Goal: Information Seeking & Learning: Find specific fact

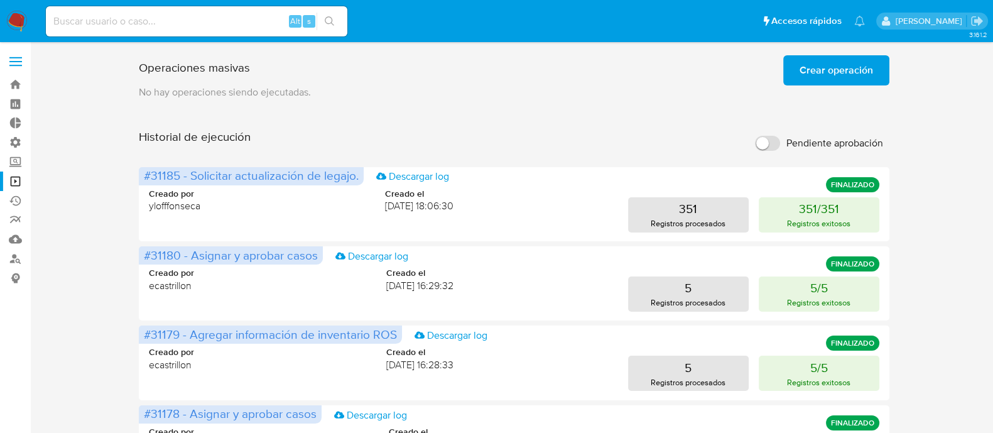
click at [16, 21] on img at bounding box center [16, 21] width 21 height 21
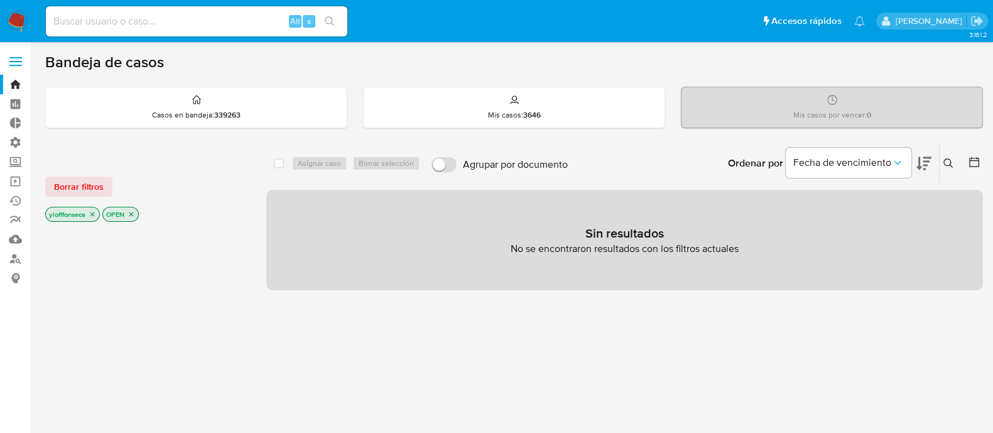
click at [163, 25] on input at bounding box center [196, 21] width 301 height 16
paste input "159905780"
type input "159905780"
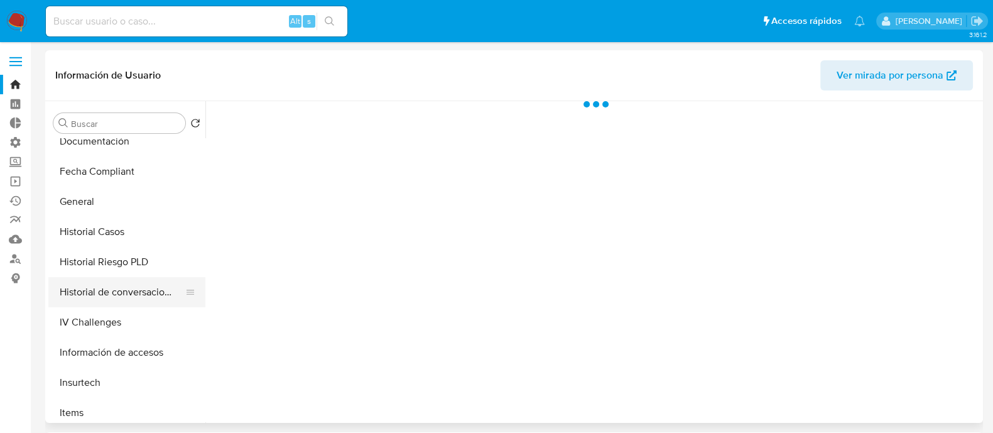
select select "10"
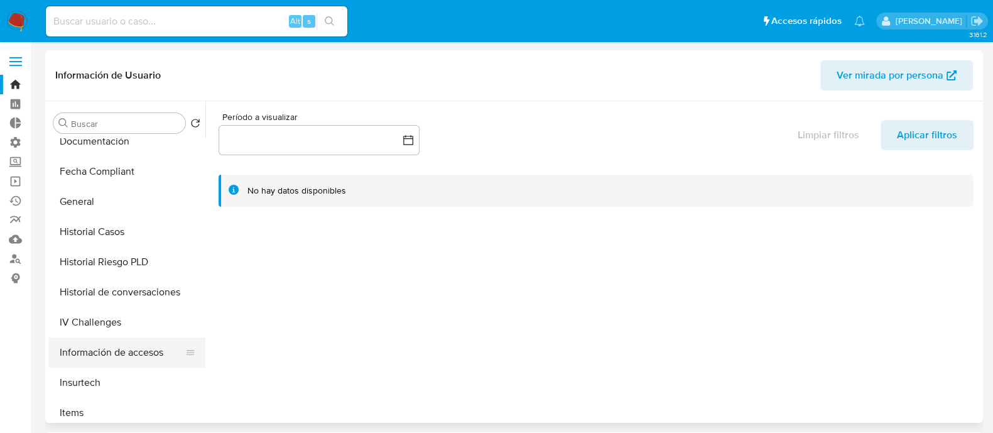
scroll to position [392, 0]
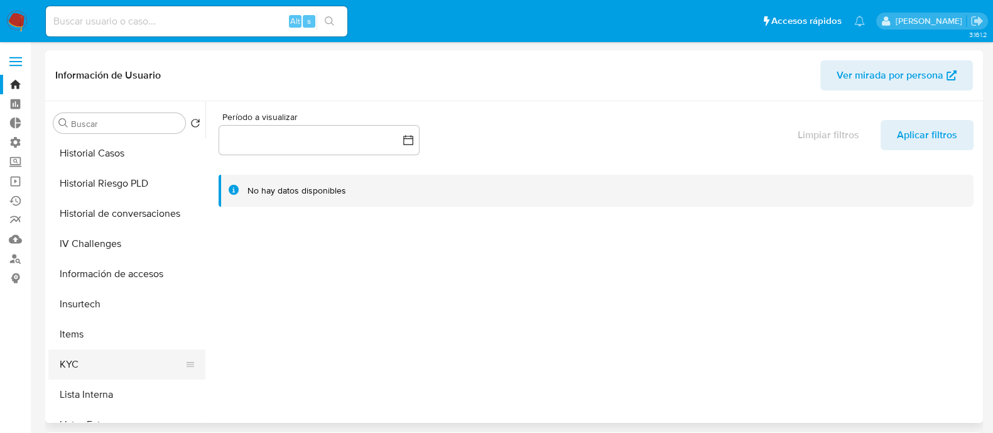
click at [119, 345] on button "KYC" at bounding box center [121, 364] width 147 height 30
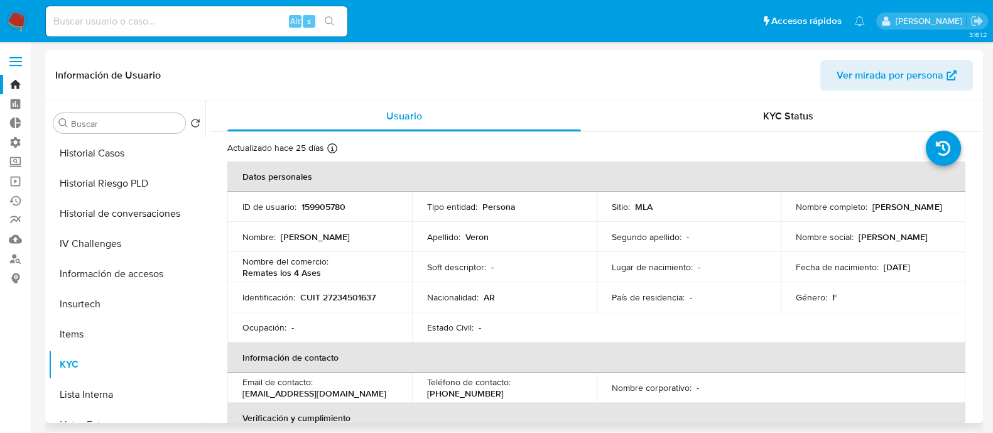
click at [515, 345] on th "Información de contacto" at bounding box center [596, 357] width 738 height 30
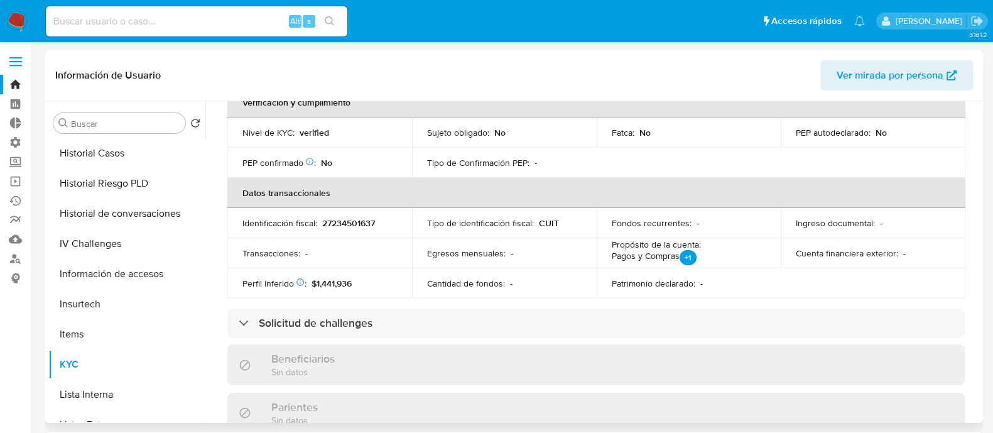
scroll to position [393, 0]
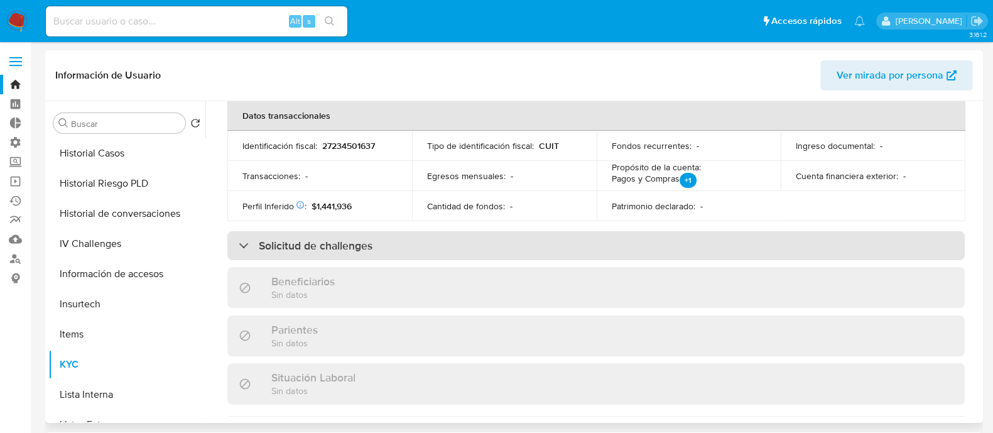
click at [545, 251] on div "Solicitud de challenges" at bounding box center [595, 245] width 737 height 29
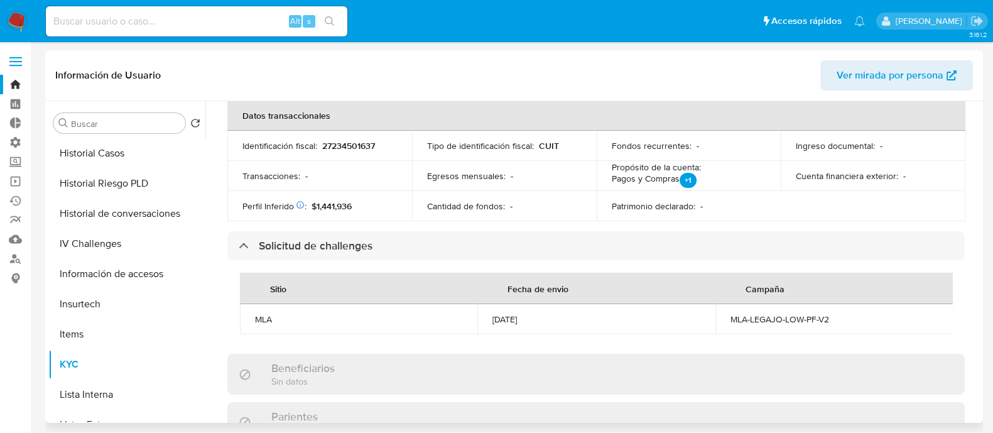
drag, startPoint x: 496, startPoint y: 322, endPoint x: 612, endPoint y: 322, distance: 116.8
click at [612, 322] on div "25/08/2025" at bounding box center [595, 318] width 207 height 11
drag, startPoint x: 459, startPoint y: 308, endPoint x: 693, endPoint y: 347, distance: 237.4
click at [693, 345] on div "Sitio Fecha de envio Campaña MLA 25/08/2025 MLA-LEGAJO-LOW-PF-V2" at bounding box center [595, 303] width 737 height 87
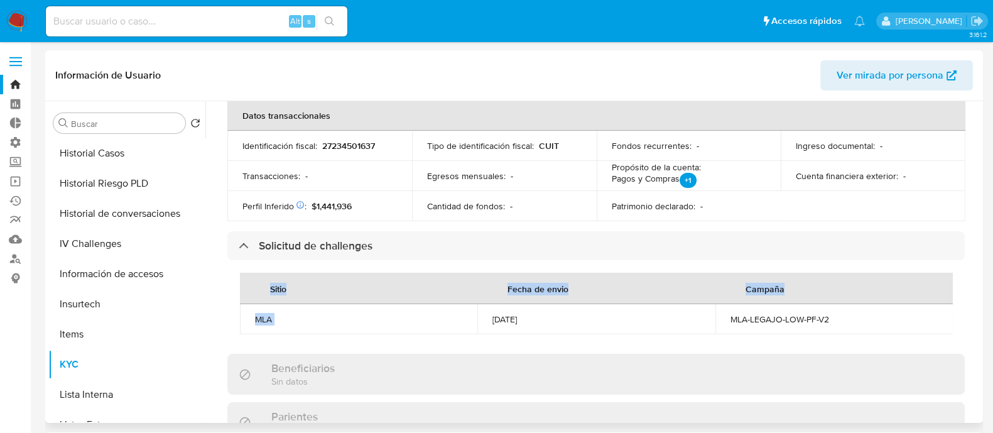
scroll to position [0, 0]
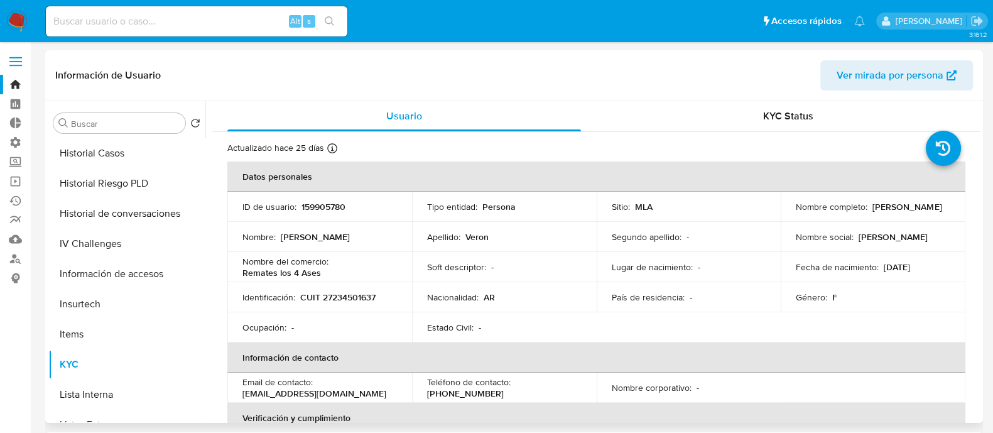
click at [751, 97] on div "Información de Usuario Ver mirada por persona" at bounding box center [514, 75] width 938 height 51
click at [766, 117] on span "KYC Status" at bounding box center [788, 116] width 50 height 14
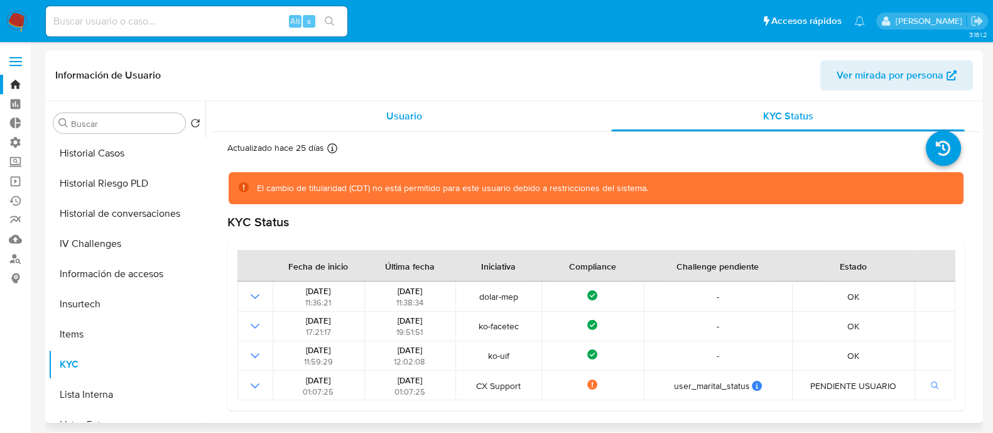
click at [337, 114] on div "Usuario" at bounding box center [404, 116] width 354 height 30
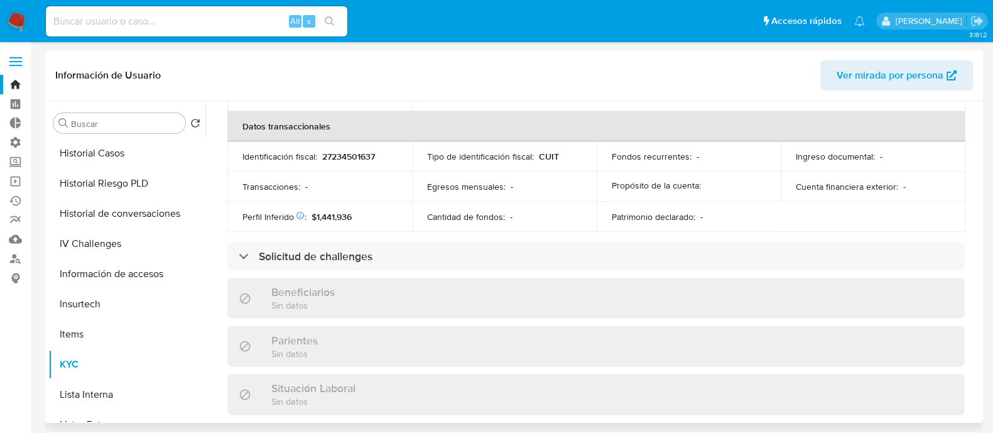
scroll to position [471, 0]
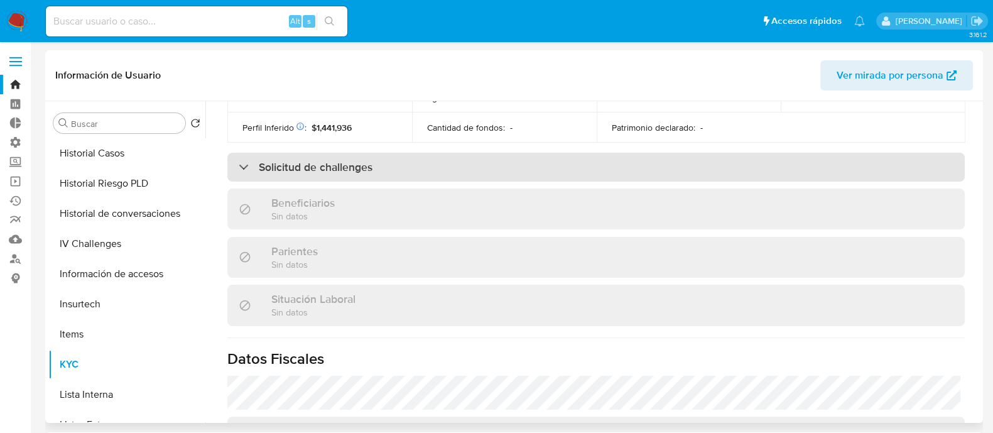
click at [336, 153] on div "Solicitud de challenges" at bounding box center [595, 167] width 737 height 29
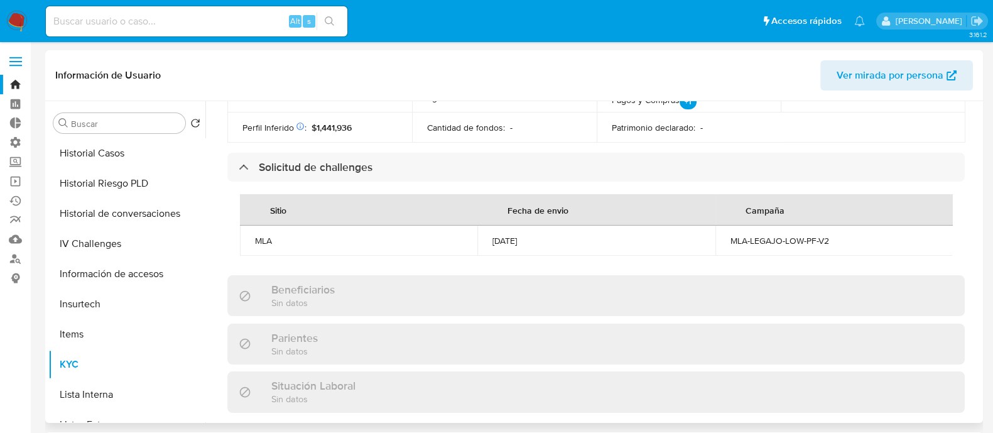
drag, startPoint x: 490, startPoint y: 241, endPoint x: 545, endPoint y: 234, distance: 55.7
click at [545, 234] on td "25/08/2025" at bounding box center [595, 240] width 237 height 30
click at [606, 238] on div "25/08/2025" at bounding box center [595, 240] width 207 height 11
drag, startPoint x: 722, startPoint y: 237, endPoint x: 862, endPoint y: 238, distance: 140.7
click at [803, 238] on td "MLA-LEGAJO-LOW-PF-V2" at bounding box center [833, 240] width 237 height 30
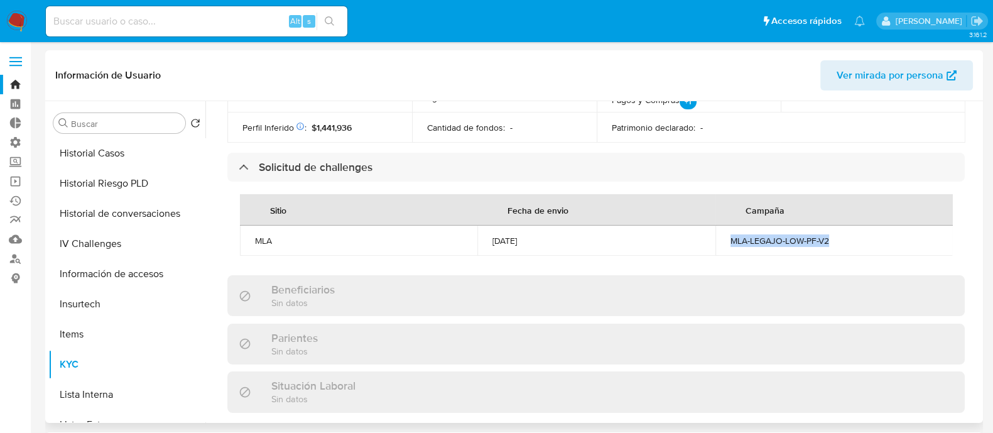
click at [803, 227] on td "MLA-LEGAJO-LOW-PF-V2" at bounding box center [833, 240] width 237 height 30
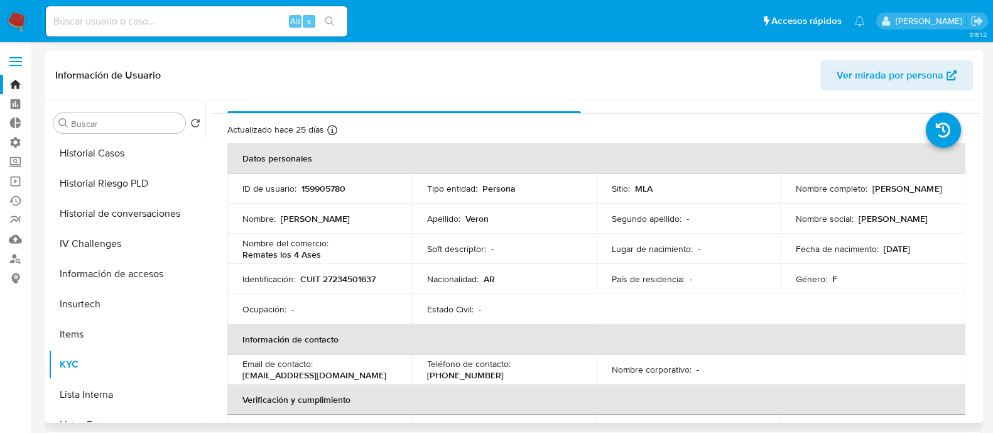
scroll to position [0, 0]
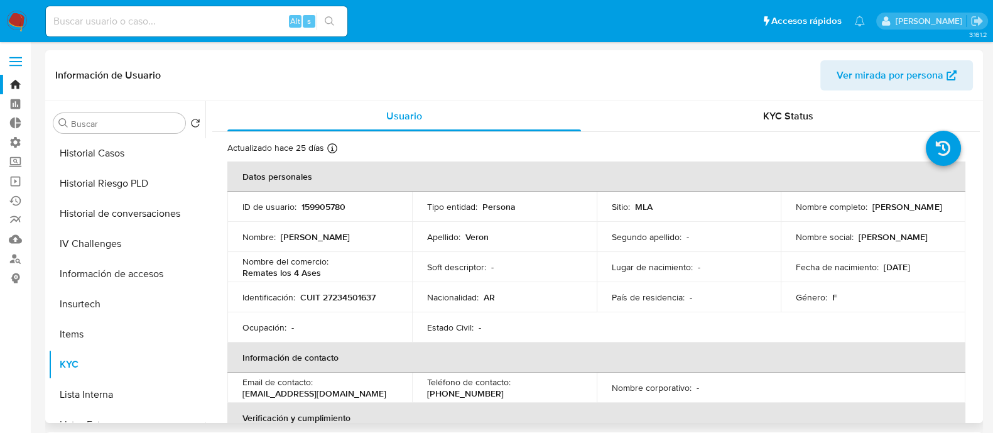
click at [786, 119] on span "KYC Status" at bounding box center [788, 116] width 50 height 14
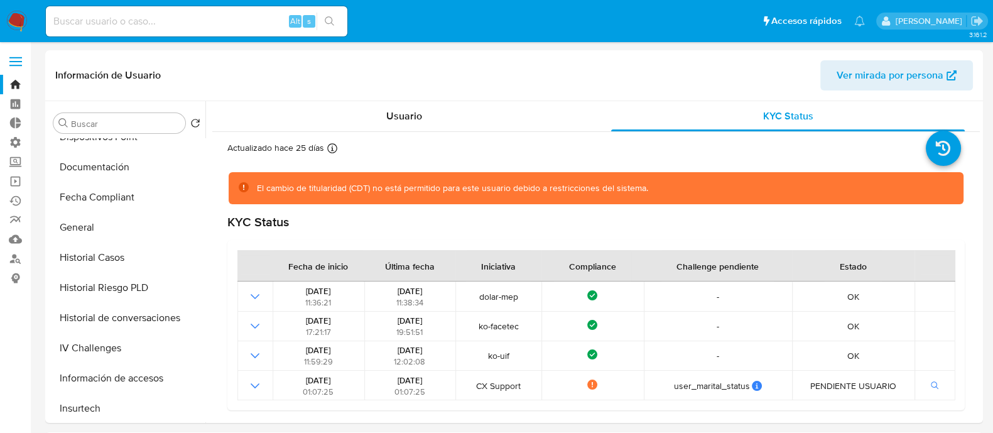
scroll to position [235, 0]
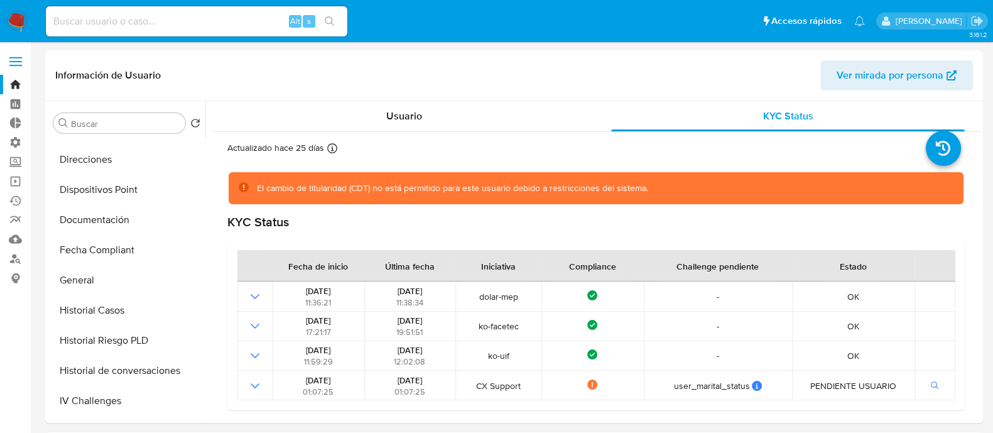
click at [4, 16] on nav "Alt s Accesos rápidos Presiona las siguientes teclas para acceder a algunas de …" at bounding box center [496, 21] width 993 height 42
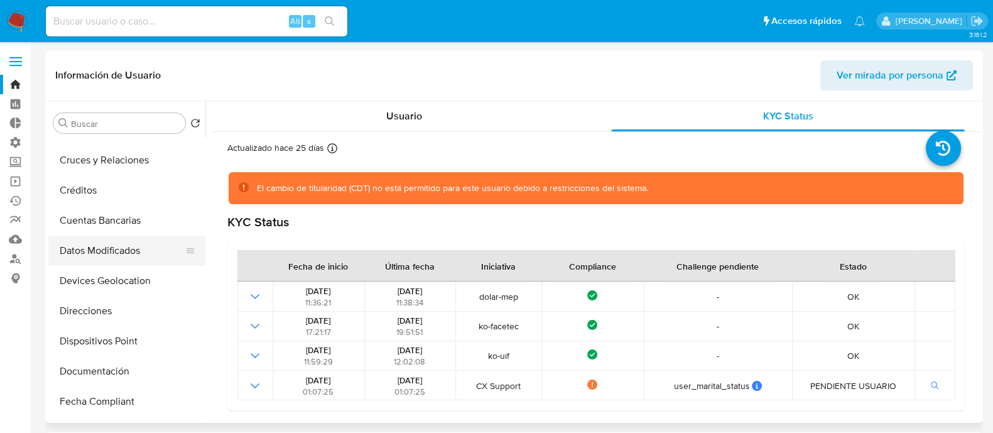
scroll to position [156, 0]
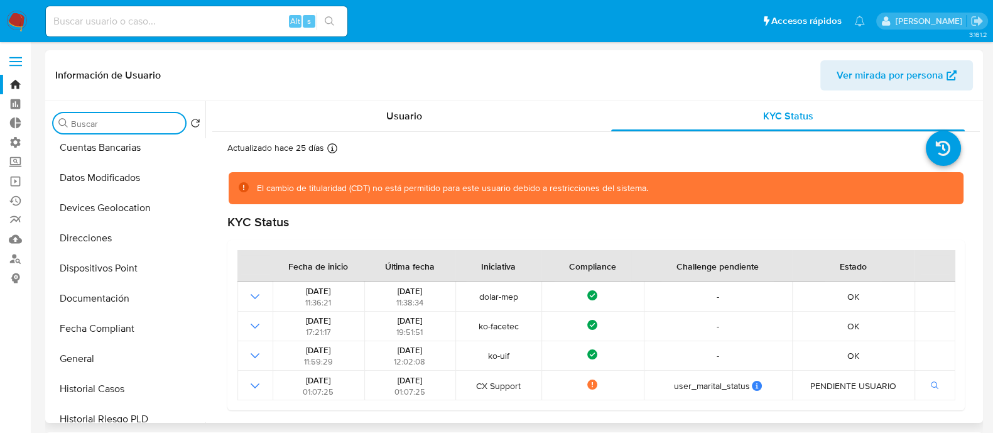
click at [128, 119] on input "Buscar" at bounding box center [125, 123] width 109 height 11
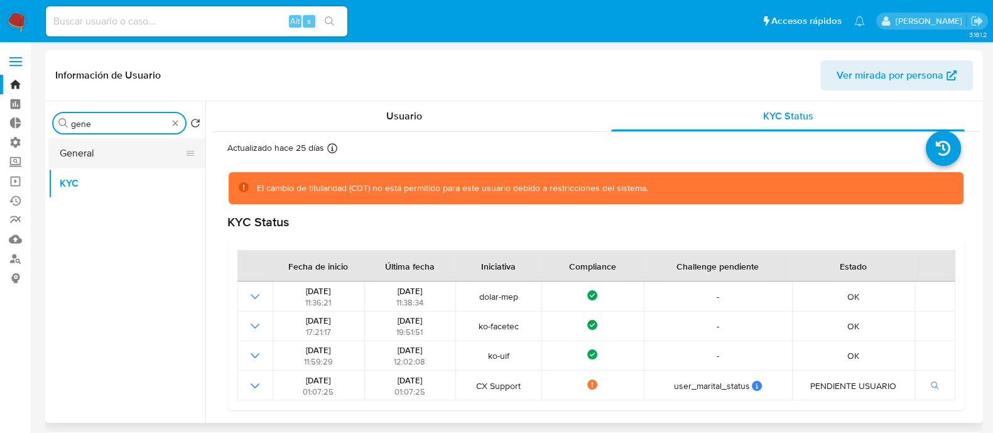
type input "gene"
click at [125, 160] on button "General" at bounding box center [121, 153] width 147 height 30
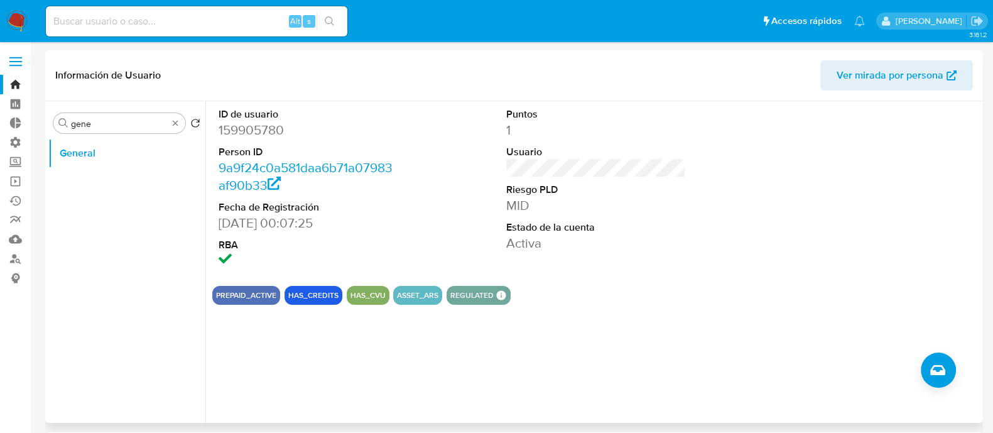
click at [572, 327] on div "ID de usuario 159905780 Person ID 9a9f24c0a581daa6b71a07983af90b33 Fecha de Reg…" at bounding box center [592, 262] width 774 height 322
click at [619, 345] on div "ID de usuario 159905780 Person ID 9a9f24c0a581daa6b71a07983af90b33 Fecha de Reg…" at bounding box center [592, 262] width 774 height 322
drag, startPoint x: 594, startPoint y: 239, endPoint x: 428, endPoint y: 188, distance: 172.6
click at [594, 239] on dd "Activa" at bounding box center [596, 243] width 180 height 18
click at [374, 182] on dd "9a9f24c0a581daa6b71a07983af90b33" at bounding box center [309, 176] width 180 height 35
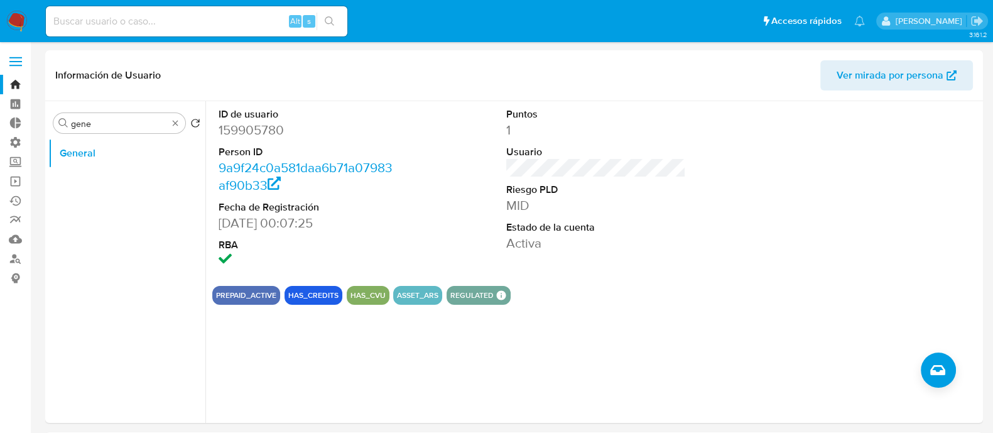
click at [13, 16] on img at bounding box center [16, 21] width 21 height 21
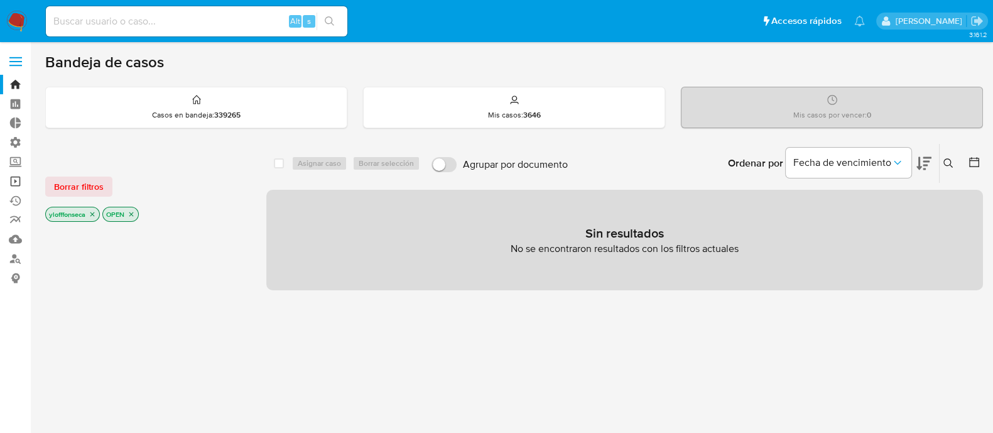
click at [19, 184] on link "Operaciones masivas" at bounding box center [74, 180] width 149 height 19
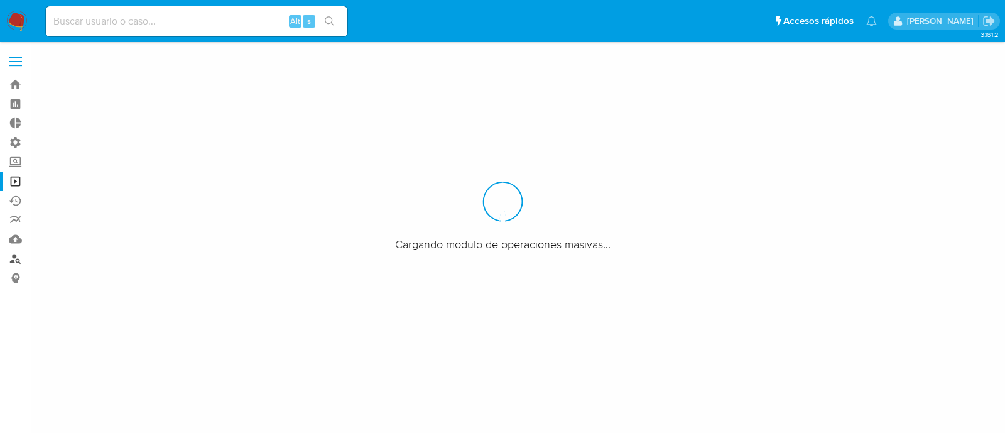
click at [9, 259] on link "Buscador de personas" at bounding box center [74, 258] width 149 height 19
click at [13, 262] on link "Buscador de personas" at bounding box center [74, 258] width 149 height 19
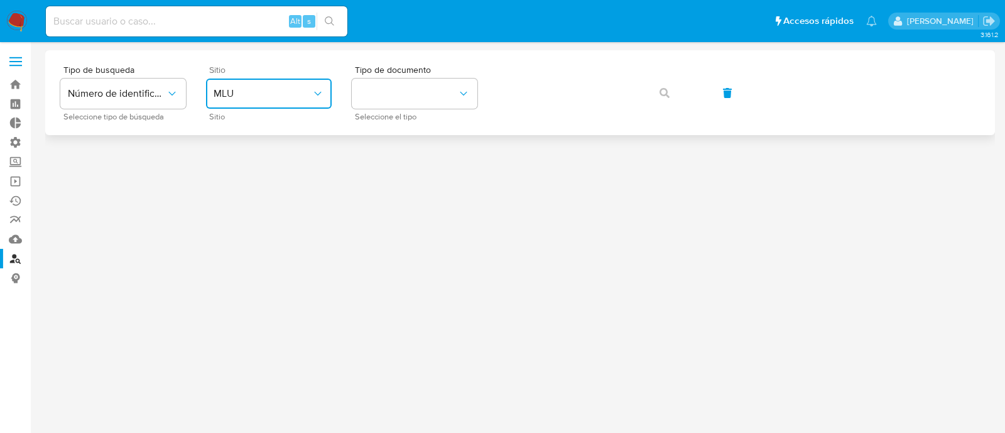
click at [229, 96] on span "MLU" at bounding box center [263, 93] width 98 height 13
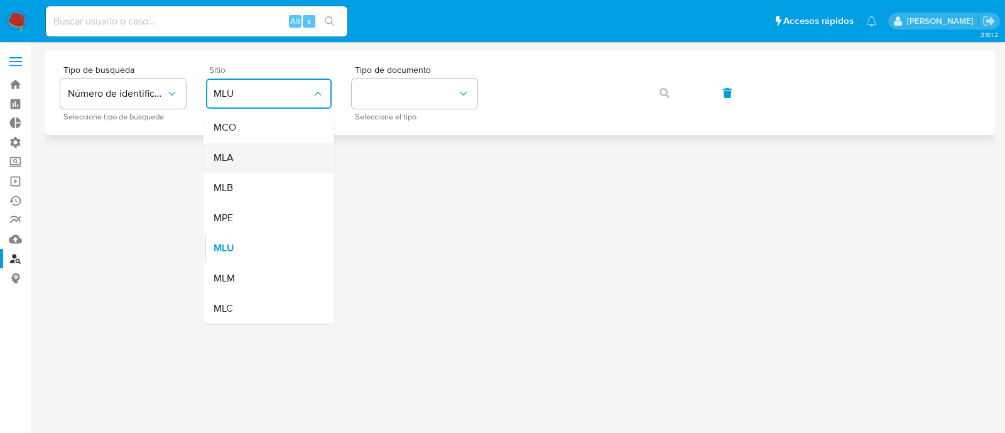
click at [239, 160] on div "MLA" at bounding box center [265, 158] width 103 height 30
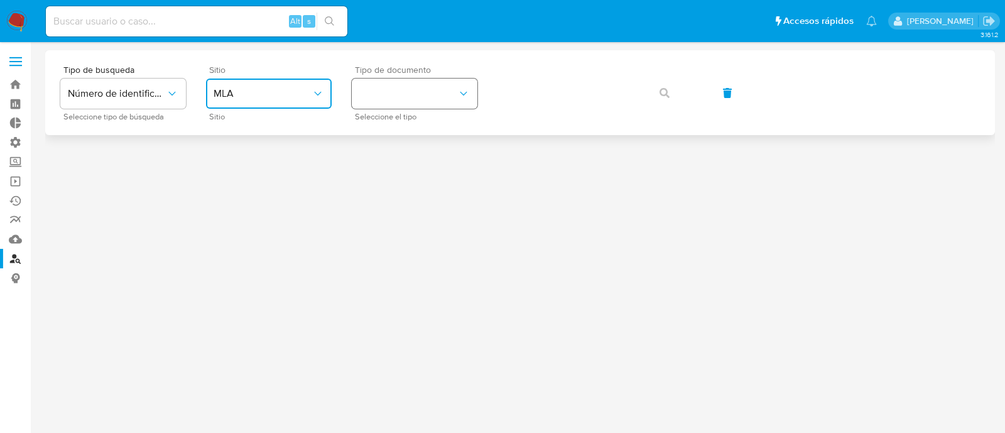
click at [352, 85] on button "identificationType" at bounding box center [415, 94] width 126 height 30
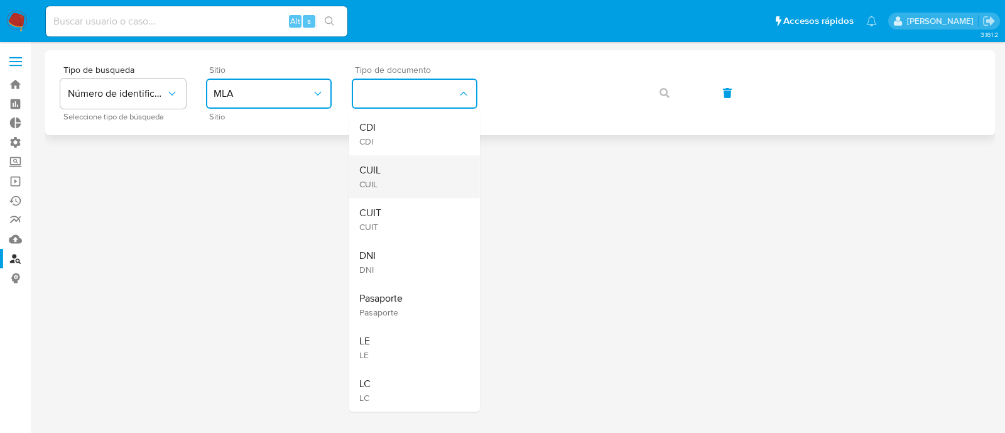
click at [391, 181] on div "CUIL CUIL" at bounding box center [410, 176] width 103 height 43
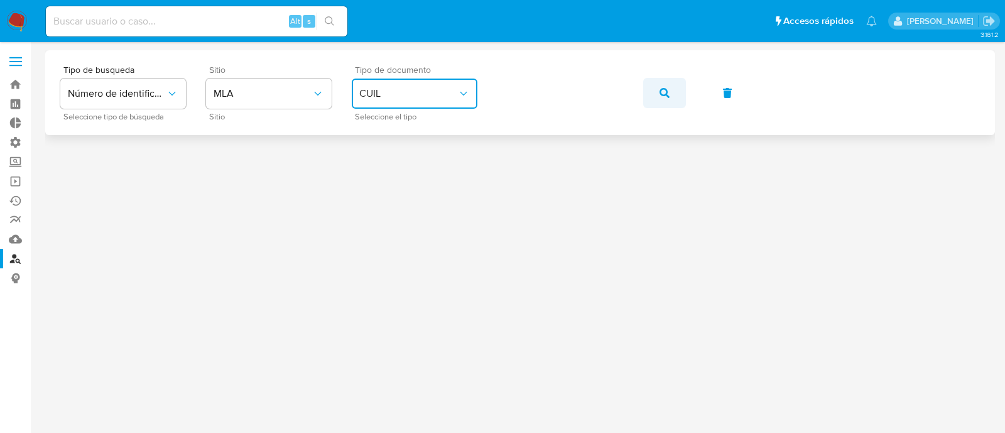
click at [669, 89] on button "button" at bounding box center [664, 93] width 43 height 30
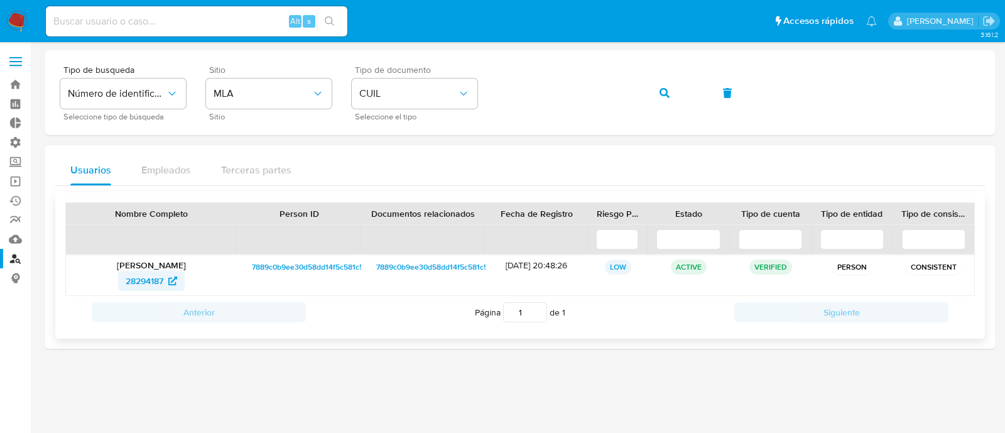
click at [127, 284] on span "28294187" at bounding box center [145, 281] width 38 height 20
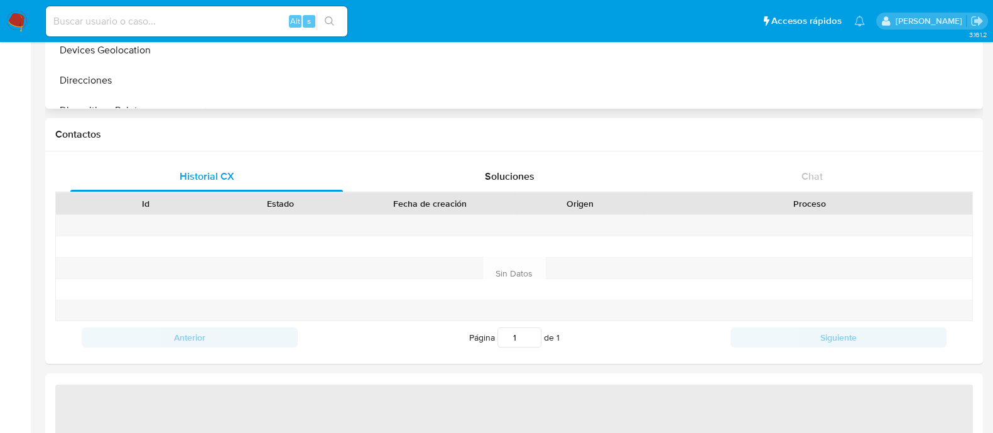
scroll to position [393, 0]
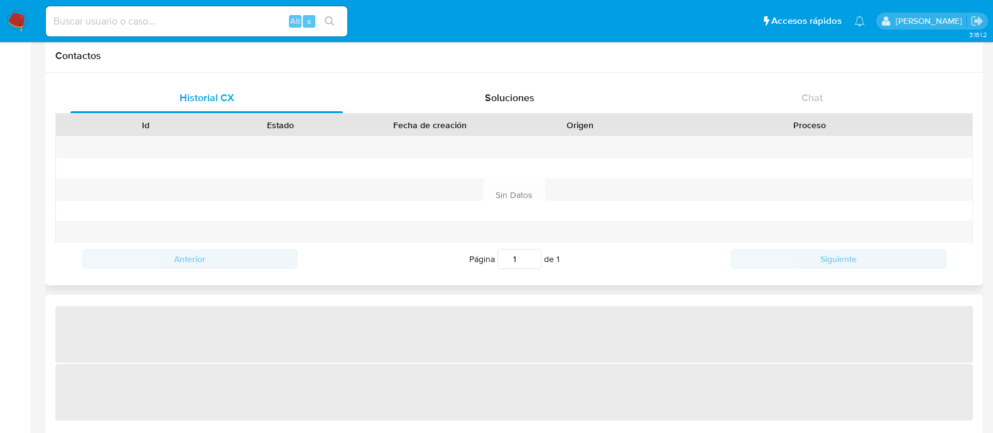
select select "10"
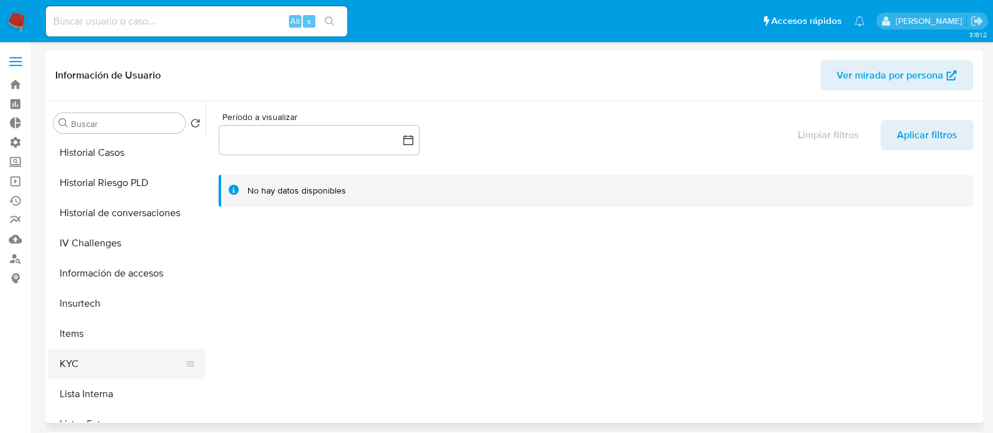
click at [87, 372] on button "KYC" at bounding box center [121, 364] width 147 height 30
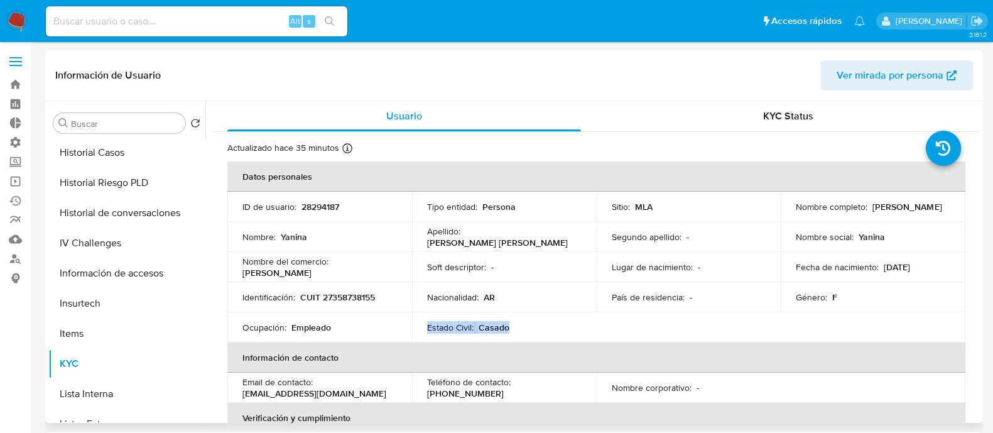
drag, startPoint x: 425, startPoint y: 327, endPoint x: 515, endPoint y: 330, distance: 90.5
click at [515, 330] on td "Estado Civil : Casado" at bounding box center [504, 327] width 185 height 30
click at [561, 332] on div "Estado Civil : Casado" at bounding box center [504, 327] width 154 height 11
click at [490, 330] on p "Casado" at bounding box center [494, 327] width 31 height 11
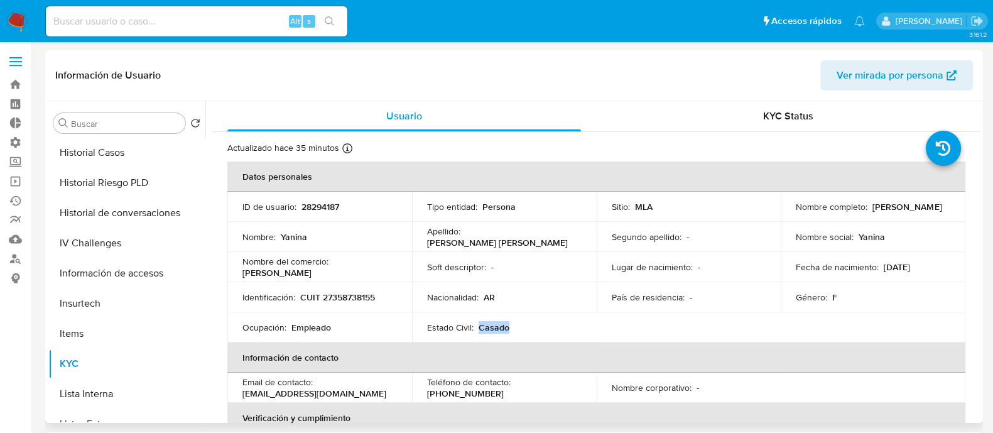
click at [490, 330] on p "Casado" at bounding box center [494, 327] width 31 height 11
click at [584, 333] on td "Estado Civil : Casado" at bounding box center [504, 327] width 185 height 30
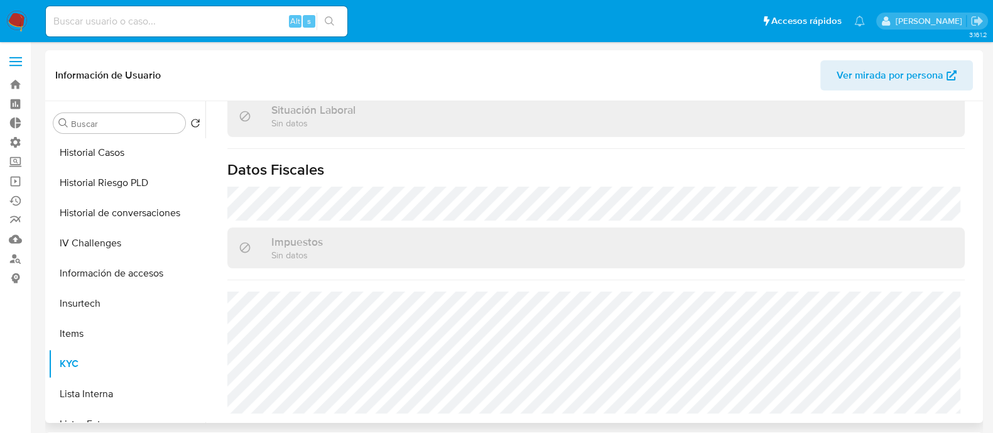
scroll to position [503, 0]
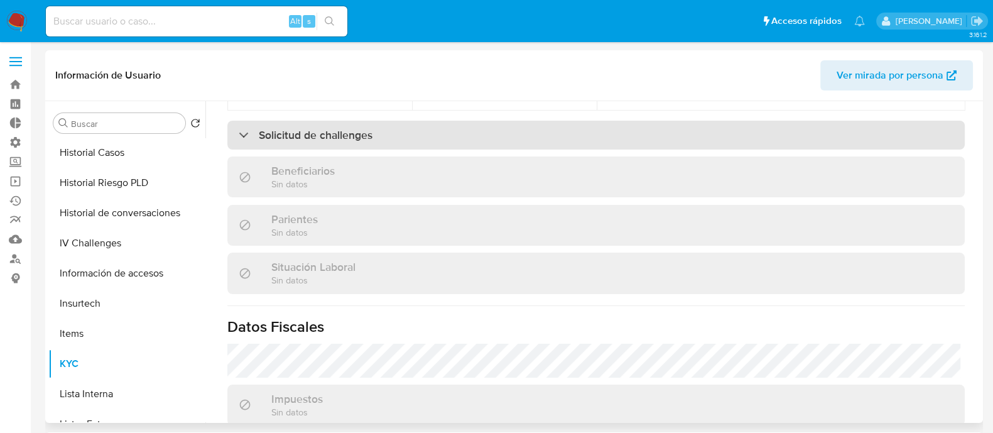
click at [427, 132] on div "Solicitud de challenges" at bounding box center [595, 135] width 737 height 29
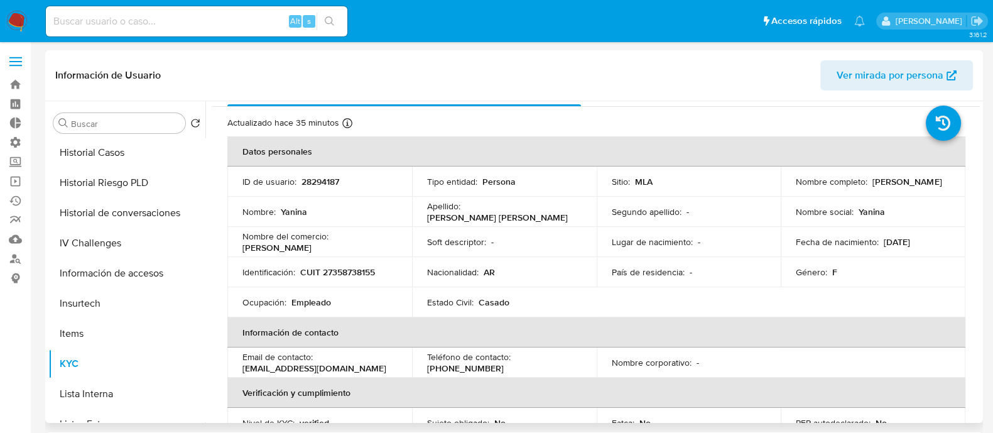
scroll to position [0, 0]
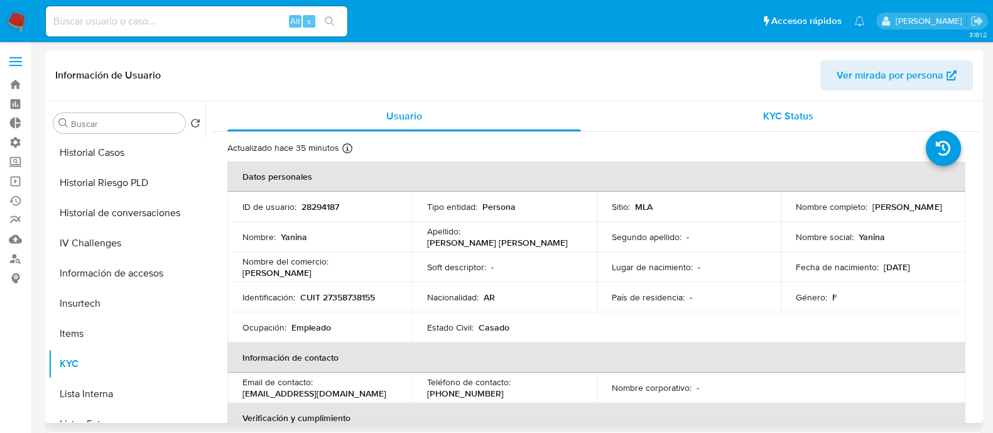
click at [764, 114] on span "KYC Status" at bounding box center [788, 116] width 50 height 14
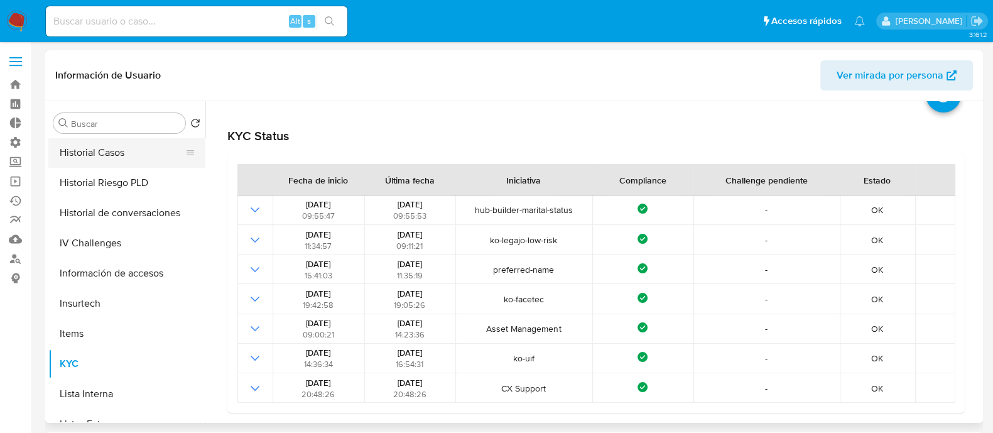
scroll to position [78, 0]
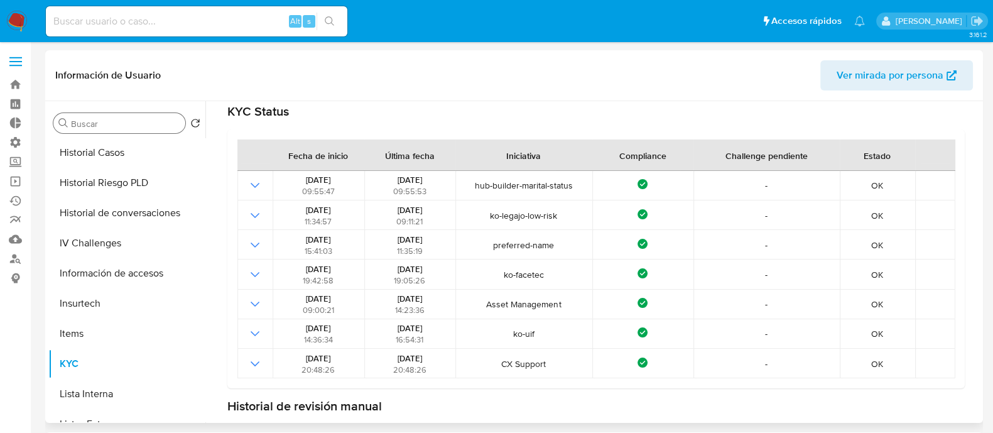
click at [117, 129] on input "Buscar" at bounding box center [125, 123] width 109 height 11
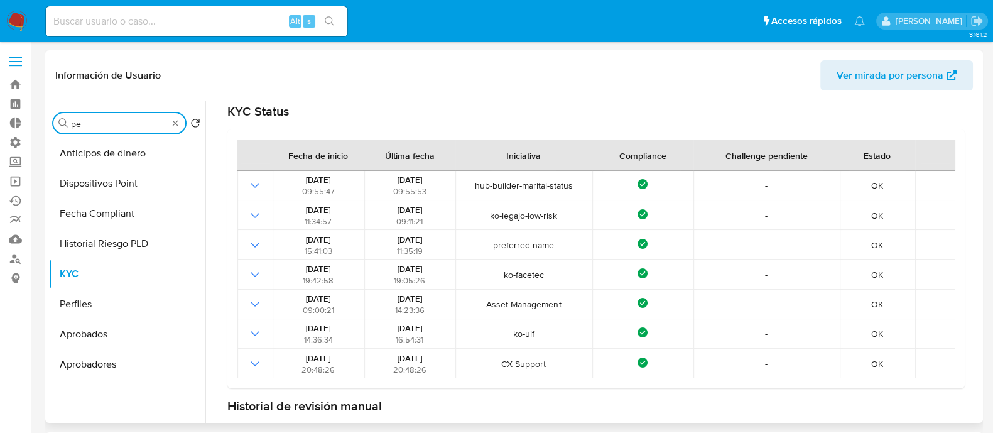
scroll to position [0, 0]
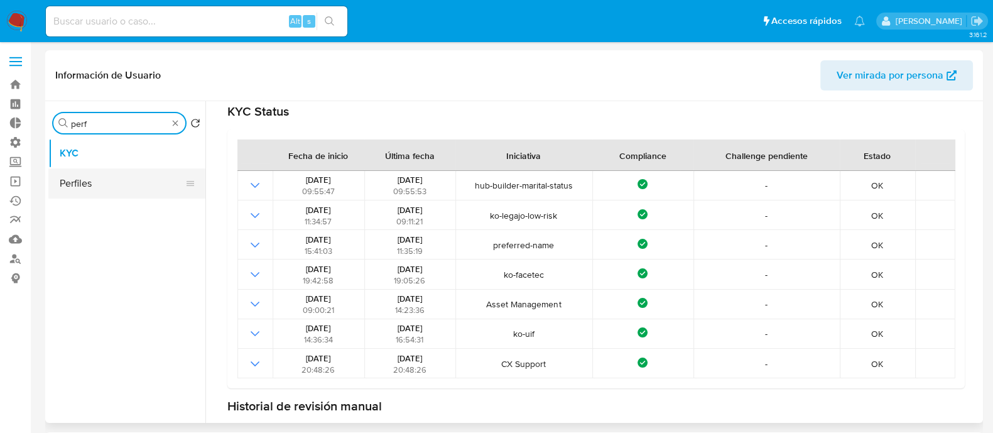
type input "perf"
click at [138, 178] on button "Perfiles" at bounding box center [121, 183] width 147 height 30
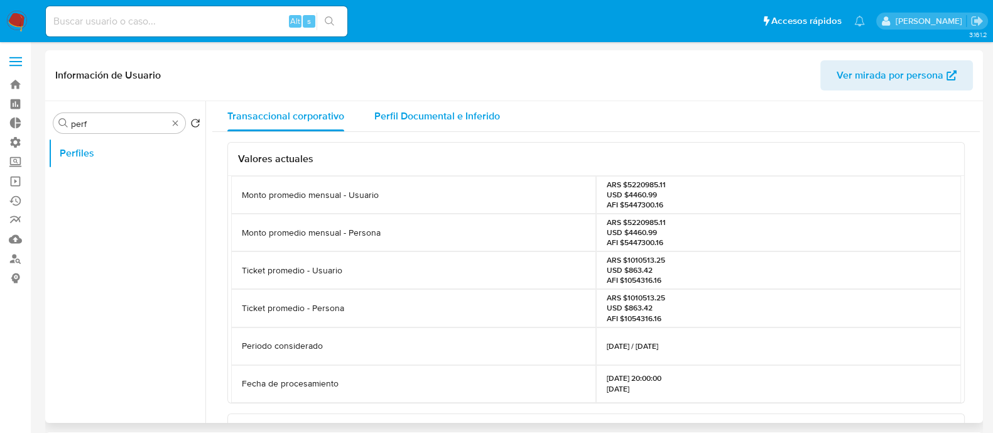
click at [459, 119] on span "Perfil Documental e Inferido" at bounding box center [437, 116] width 126 height 14
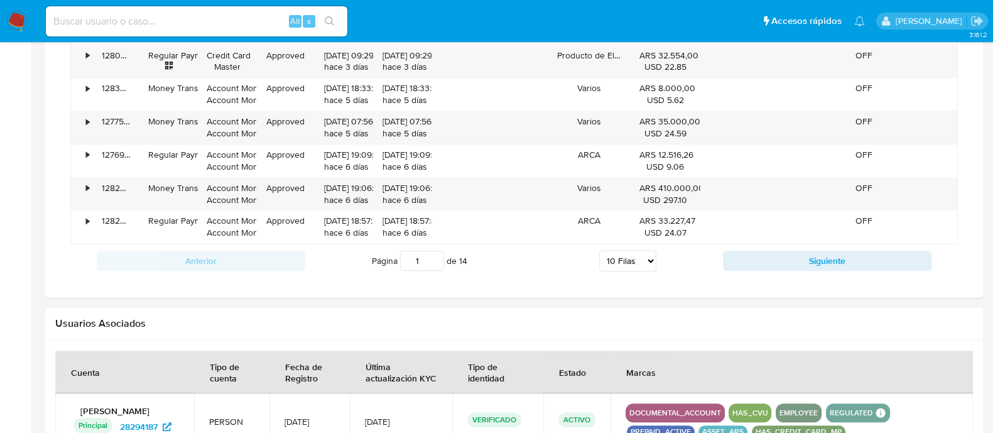
scroll to position [1235, 0]
